Goal: Find specific page/section: Find specific page/section

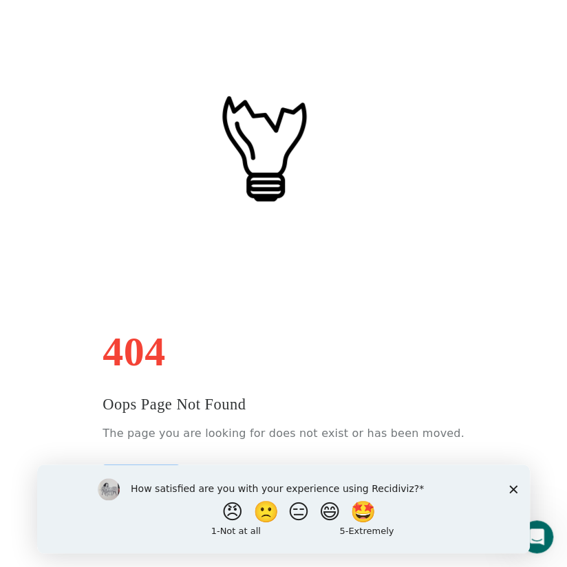
click at [237, 332] on div "404 Oops Page Not Found The page you are looking for does not exist or has been…" at bounding box center [282, 409] width 361 height 157
click at [180, 464] on link "Go to Home" at bounding box center [140, 476] width 77 height 24
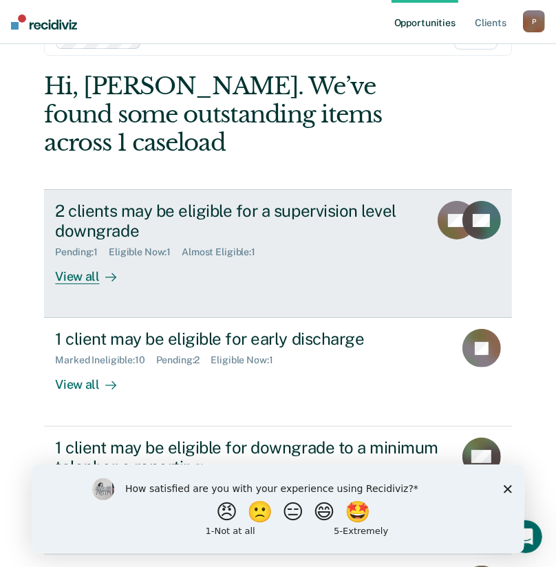
scroll to position [69, 0]
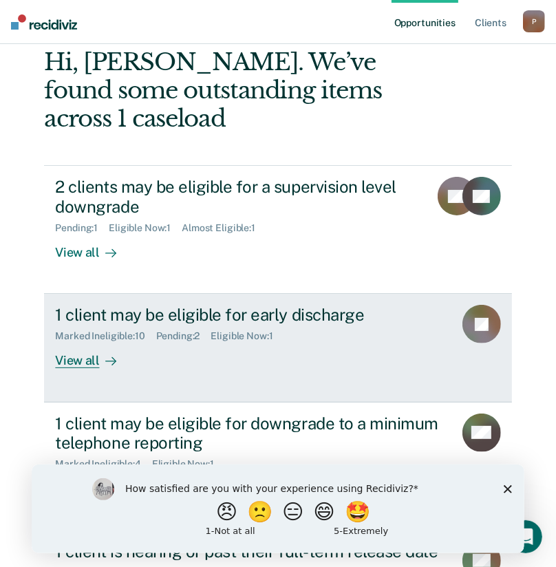
click at [75, 365] on div "View all" at bounding box center [93, 355] width 77 height 27
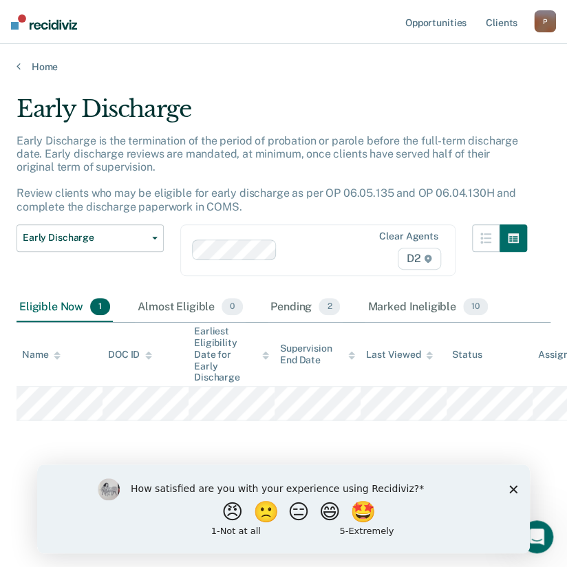
click at [320, 111] on div "Early Discharge" at bounding box center [272, 114] width 510 height 39
click at [510, 489] on icon "Close survey" at bounding box center [513, 489] width 8 height 8
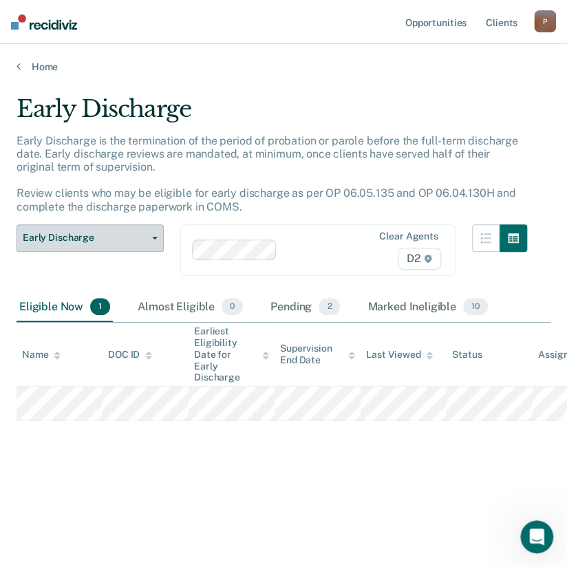
click at [147, 237] on span "button" at bounding box center [151, 238] width 11 height 3
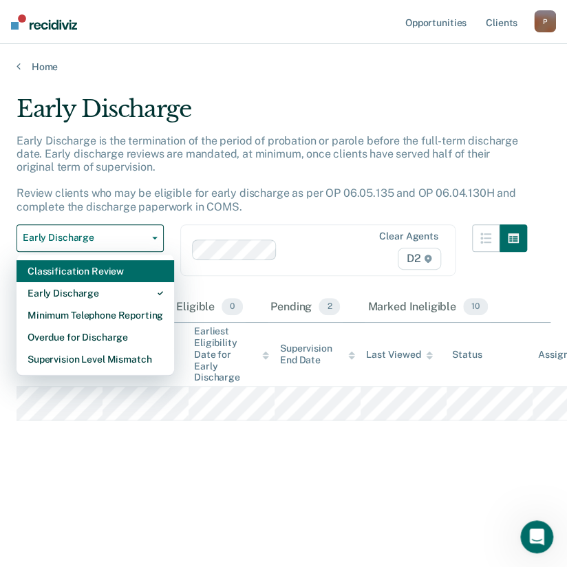
click at [126, 274] on div "Classification Review" at bounding box center [95, 271] width 135 height 22
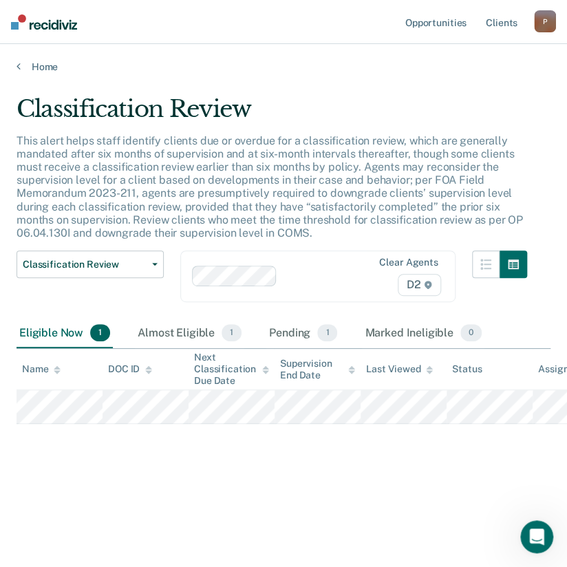
click at [72, 336] on div "Eligible Now 1" at bounding box center [65, 333] width 96 height 30
